Goal: Information Seeking & Learning: Learn about a topic

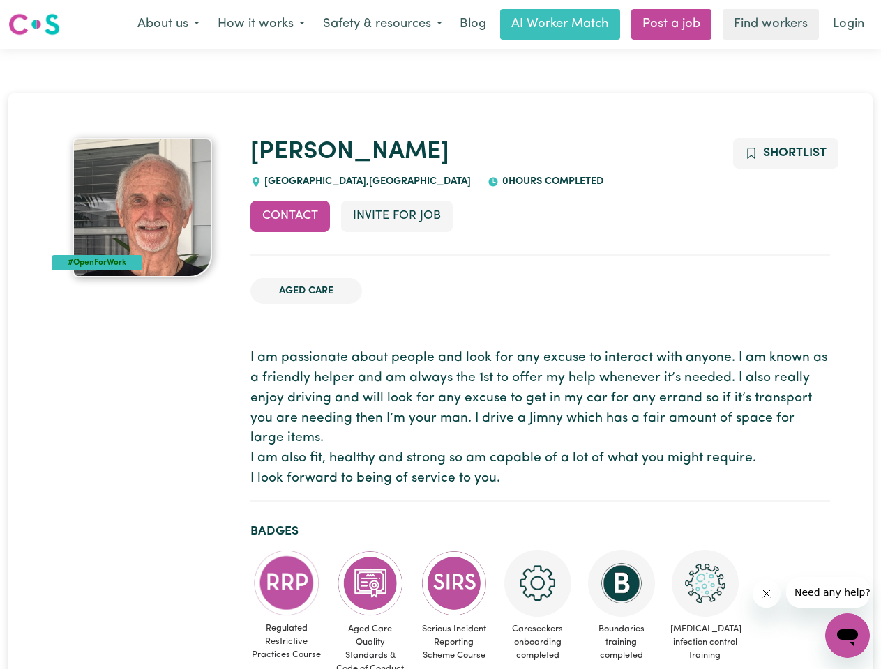
click at [168, 24] on button "About us" at bounding box center [168, 24] width 80 height 29
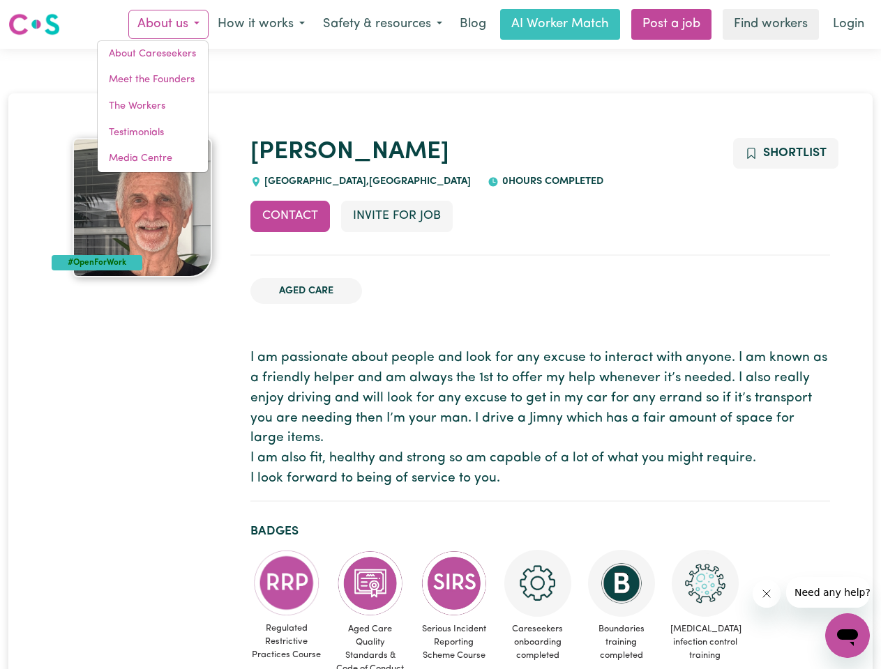
click at [260, 24] on button "How it works" at bounding box center [260, 24] width 105 height 29
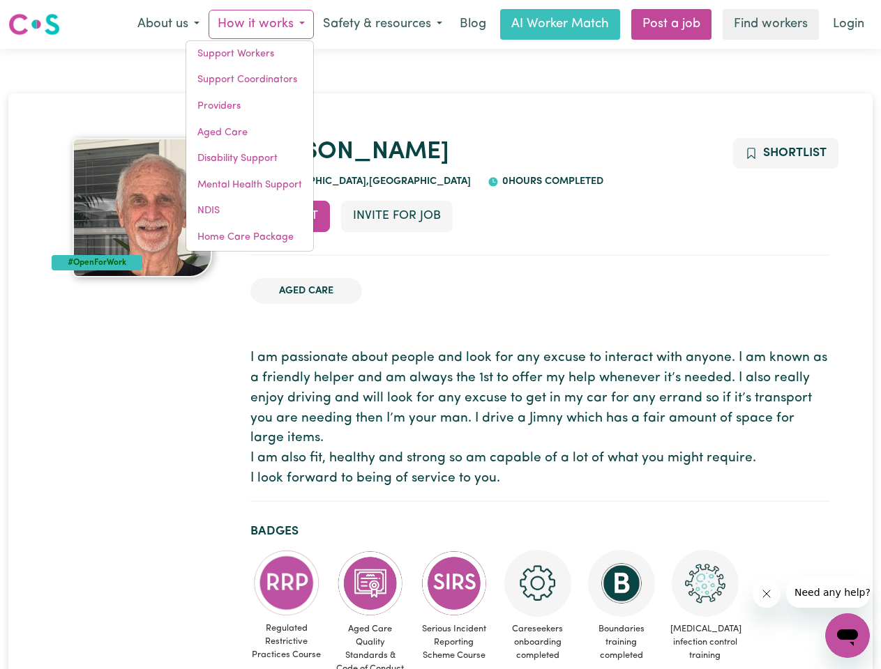
click at [381, 24] on button "Safety & resources" at bounding box center [382, 24] width 137 height 29
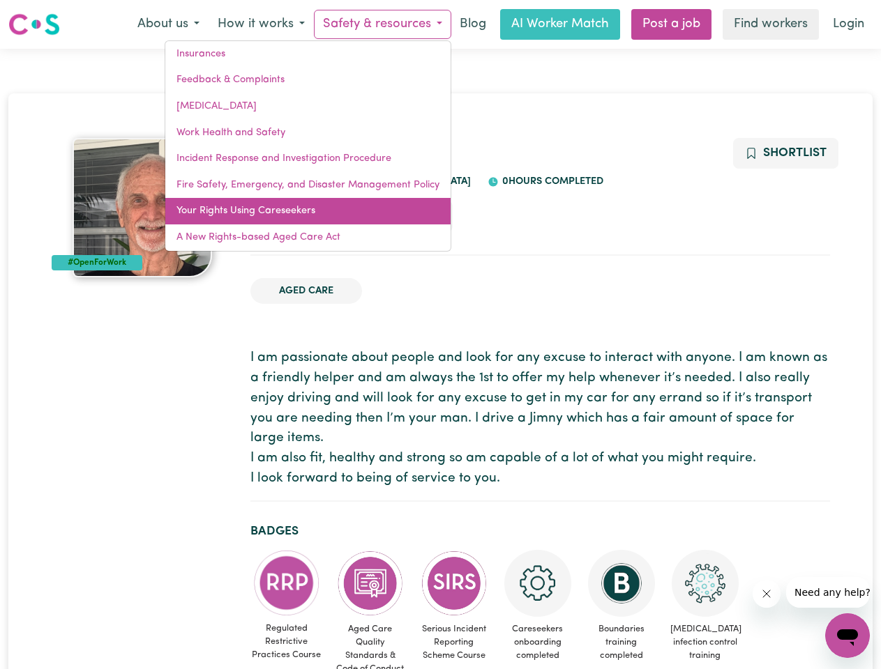
click at [290, 216] on link "Your Rights Using Careseekers" at bounding box center [307, 211] width 285 height 26
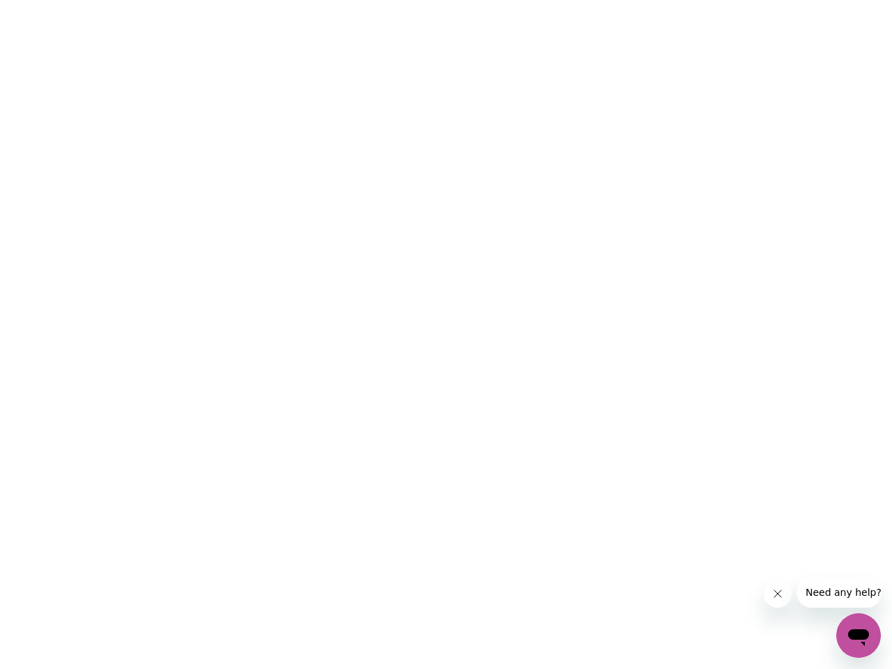
click at [396, 0] on html at bounding box center [446, 0] width 892 height 0
click at [784, 0] on html at bounding box center [446, 0] width 892 height 0
click at [287, 0] on html at bounding box center [446, 0] width 892 height 0
click at [370, 0] on html at bounding box center [446, 0] width 892 height 0
